Goal: Information Seeking & Learning: Find specific fact

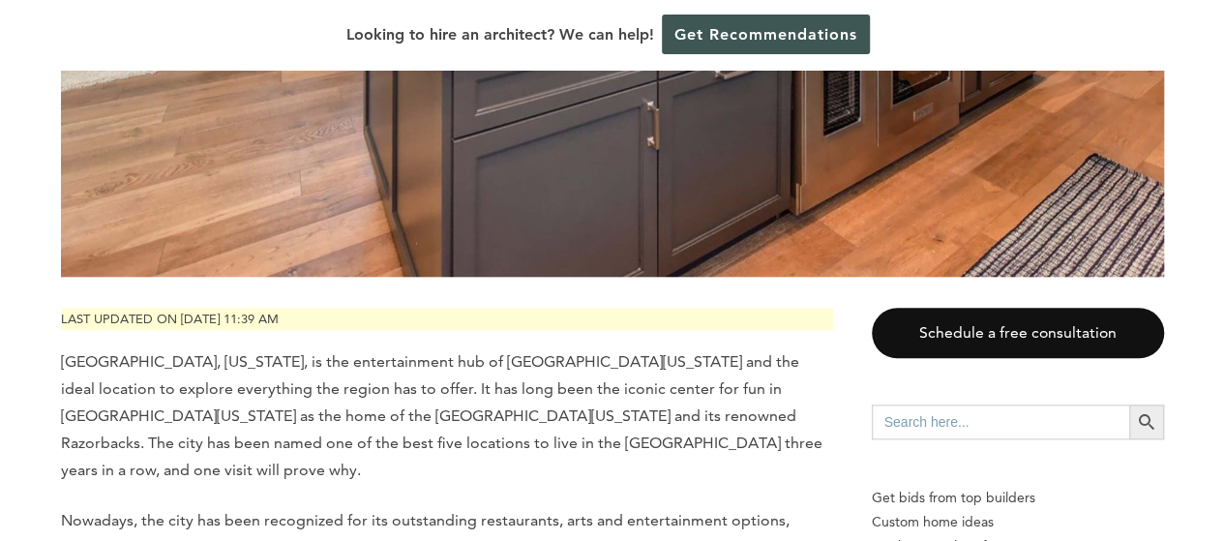
scroll to position [855, 0]
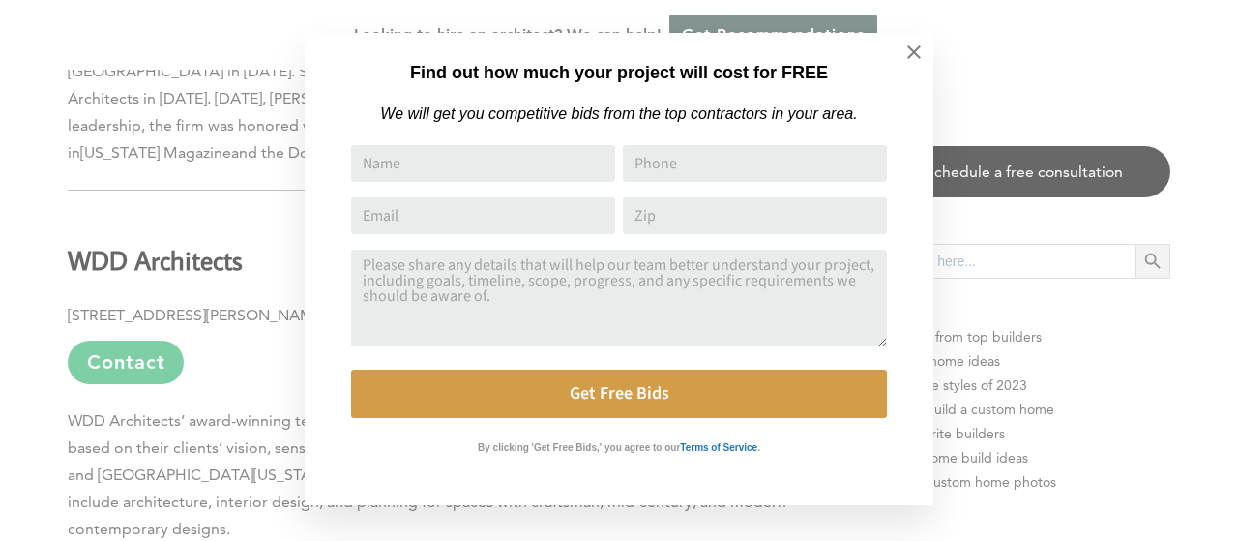
scroll to position [11414, 0]
